Goal: Transaction & Acquisition: Register for event/course

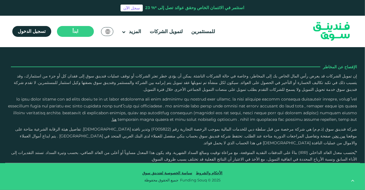
scroll to position [1059, 0]
type tc-range-slider "4"
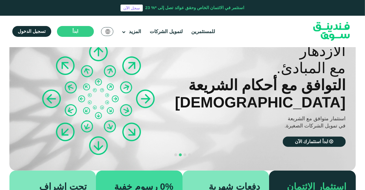
scroll to position [0, 0]
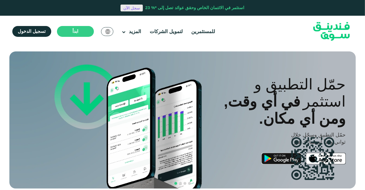
click at [138, 7] on link "سجل الآن" at bounding box center [132, 8] width 22 height 7
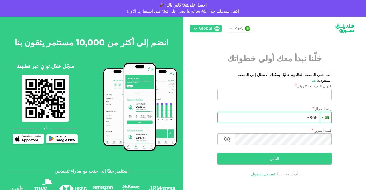
click at [325, 113] on div at bounding box center [326, 118] width 11 height 10
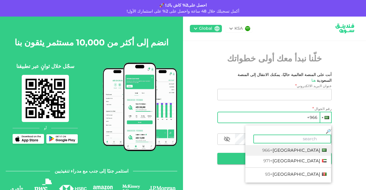
click at [324, 117] on div at bounding box center [323, 117] width 2 height 1
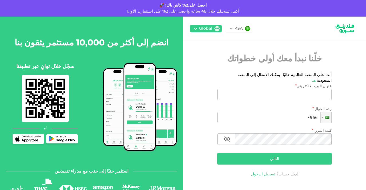
click at [346, 115] on div "KSA Global خلّنا نبدأ معك أولى خطواتك أنت على المنصة العالمية حاليًا، يمكنك الا…" at bounding box center [274, 106] width 183 height 178
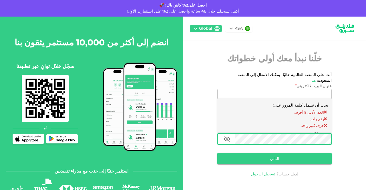
click at [344, 123] on div "KSA Global خلّنا نبدأ معك أولى خطواتك أنت على المنصة العالمية حاليًا، يمكنك الا…" at bounding box center [274, 106] width 183 height 178
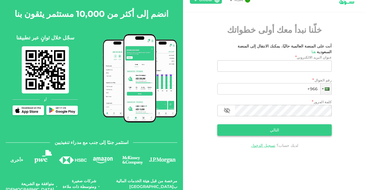
scroll to position [34, 0]
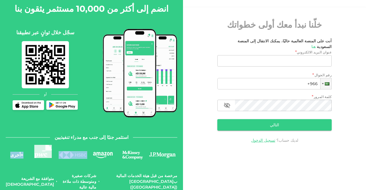
drag, startPoint x: 16, startPoint y: 156, endPoint x: 70, endPoint y: 157, distance: 54.1
click at [70, 157] on div "+ أخرى" at bounding box center [92, 155] width 172 height 13
click at [21, 158] on div "+ أخرى" at bounding box center [16, 157] width 13 height 10
click at [19, 157] on div "+ أخرى" at bounding box center [16, 157] width 13 height 10
click at [30, 152] on div "+ أخرى" at bounding box center [92, 155] width 172 height 13
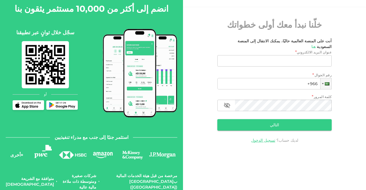
click at [133, 152] on img at bounding box center [133, 155] width 30 height 10
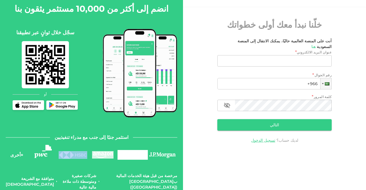
drag, startPoint x: 99, startPoint y: 156, endPoint x: 139, endPoint y: 159, distance: 39.3
click at [139, 159] on div "+ أخرى" at bounding box center [92, 155] width 172 height 13
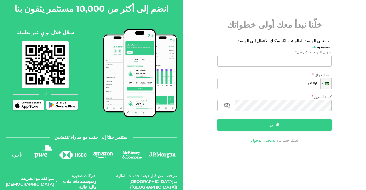
click at [138, 163] on div "استثمر جنبًا إلى جنب مع مدراء تنفيذيين + أخرى مرخصة من قبل هيئة الخدمات المالية…" at bounding box center [92, 162] width 172 height 57
drag, startPoint x: 105, startPoint y: 175, endPoint x: 55, endPoint y: 175, distance: 50.1
click at [59, 175] on div "شركات صغيرة ومتوسطة ذات ملاءة مالية عالية" at bounding box center [77, 181] width 37 height 17
click at [70, 178] on div "شركات صغيرة ومتوسطة ذات ملاءة مالية عالية" at bounding box center [77, 181] width 37 height 17
drag, startPoint x: 109, startPoint y: 181, endPoint x: 89, endPoint y: 180, distance: 20.1
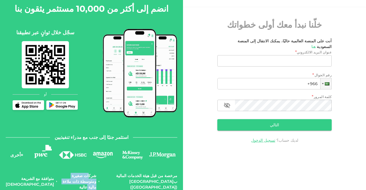
click at [93, 180] on div "مرخصة من قبل هيئة الخدمات المالية ب[GEOGRAPHIC_DATA] (DFSA) شركات صغيرة ومتوسطة…" at bounding box center [92, 181] width 172 height 17
click at [84, 180] on div "شركات صغيرة ومتوسطة ذات ملاءة مالية عالية" at bounding box center [77, 181] width 37 height 17
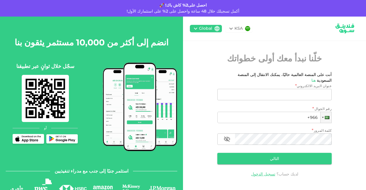
click at [195, 9] on span "أكمل تسجيلك خلال 48 ساعة واحصل على 2% على استثمارك الأول!" at bounding box center [183, 11] width 113 height 5
click at [235, 29] on icon at bounding box center [231, 28] width 7 height 7
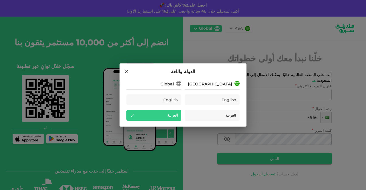
click at [202, 83] on div "[GEOGRAPHIC_DATA]" at bounding box center [212, 83] width 55 height 7
click at [203, 84] on div "[GEOGRAPHIC_DATA]" at bounding box center [212, 83] width 55 height 7
click at [128, 72] on icon at bounding box center [126, 71] width 5 height 5
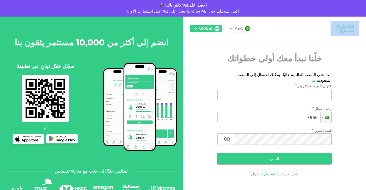
drag, startPoint x: 292, startPoint y: 36, endPoint x: 280, endPoint y: 34, distance: 12.8
click at [292, 36] on div "KSA Global" at bounding box center [274, 29] width 183 height 24
click at [287, 33] on div "KSA Global" at bounding box center [274, 29] width 183 height 24
click at [349, 31] on img at bounding box center [345, 28] width 29 height 15
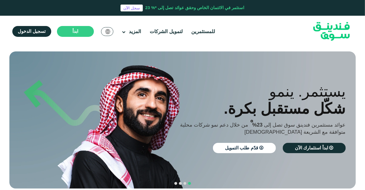
click at [240, 47] on div "للمستثمرين لتمويل الشركات المزيد من نحن" at bounding box center [182, 31] width 349 height 31
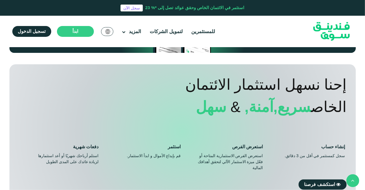
scroll to position [344, 0]
